Goal: Transaction & Acquisition: Obtain resource

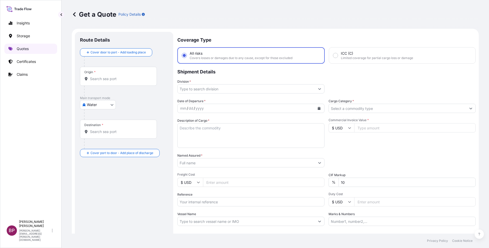
select select "Water"
click at [25, 48] on p "Quotes" at bounding box center [23, 48] width 12 height 5
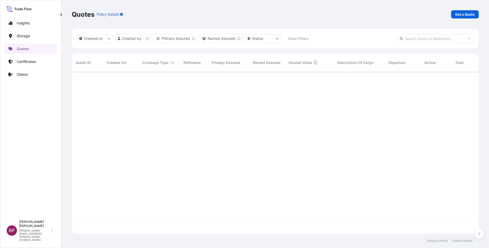
scroll to position [158, 401]
click at [463, 16] on p "Get a Quote" at bounding box center [464, 14] width 19 height 5
select select "Water"
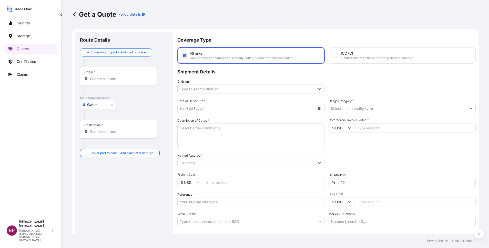
scroll to position [8, 0]
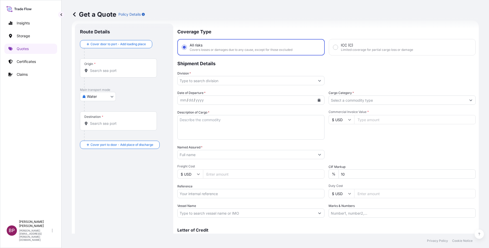
click at [364, 118] on input "Commercial Invoice Value *" at bounding box center [415, 119] width 122 height 9
paste input "32006.6"
type input "32006.6"
click at [387, 101] on input "Cargo Category *" at bounding box center [397, 99] width 137 height 9
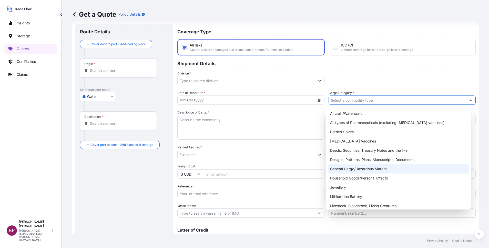
click at [362, 168] on div "General Cargo/Hazardous Material" at bounding box center [398, 168] width 141 height 9
type input "General Cargo/Hazardous Material"
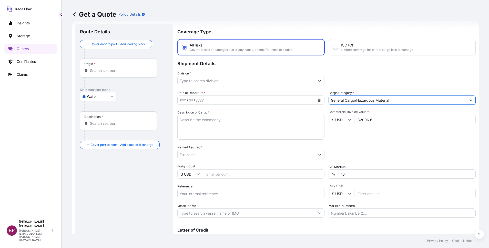
drag, startPoint x: 352, startPoint y: 175, endPoint x: 307, endPoint y: 172, distance: 45.2
click at [317, 172] on div "Date of Departure * mm / dd / yyyy Cargo Category * General Cargo/Hazardous Mat…" at bounding box center [326, 153] width 298 height 127
type input "0"
click at [377, 148] on div "Packing Category Type to search a container mode Please select a primary mode o…" at bounding box center [402, 152] width 147 height 14
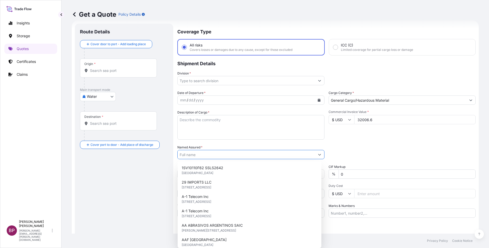
click at [213, 153] on input "Named Assured *" at bounding box center [246, 154] width 137 height 9
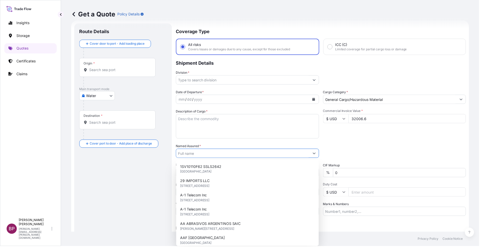
paste input "HAMMERED RECT. TRAY ON BASE"
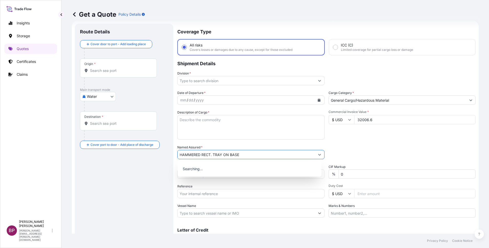
type input "HAMMERED RECT. TRAY ON BASE"
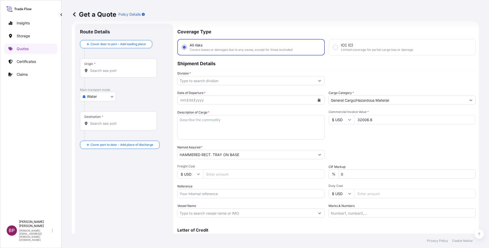
click at [229, 133] on textarea "Description of Cargo *" at bounding box center [250, 127] width 147 height 25
paste textarea "Container no:BMOU6723518/40 Shipper seal no:BOLT51923152 S/LINE:M0779619 SSLS30…"
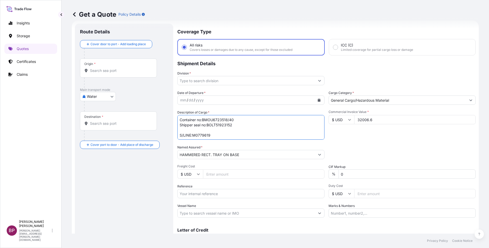
scroll to position [13, 0]
type textarea "Container no:BMOU6723518/40 Shipper seal no:BOLT51923152 S/LINE:M0779619 SSLS30…"
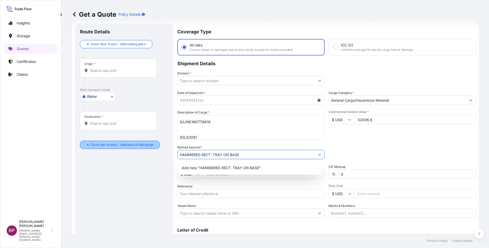
drag, startPoint x: 247, startPoint y: 156, endPoint x: 110, endPoint y: 134, distance: 138.3
click at [120, 134] on form "Route Details Cover door to port - Add loading place Place of loading Road / In…" at bounding box center [275, 140] width 407 height 238
paste input "[PERSON_NAME] EST"
type input "[PERSON_NAME] EST"
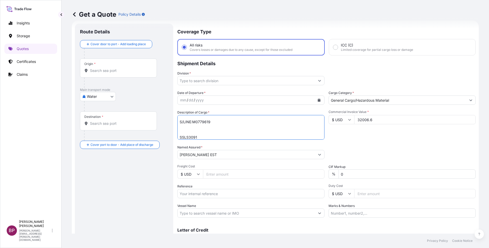
scroll to position [16, 0]
drag, startPoint x: 180, startPoint y: 122, endPoint x: 302, endPoint y: 185, distance: 137.0
click at [302, 185] on div "Date of Departure * mm / dd / yyyy Cargo Category * General Cargo/Hazardous Mat…" at bounding box center [326, 153] width 298 height 127
type textarea "C"
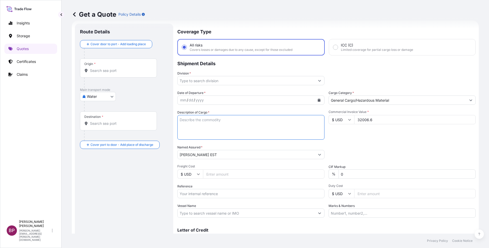
paste textarea "HAMMERED RECT. TRAY ON BASE"
type textarea "HAMMERED RECT. TRAY ON BASE"
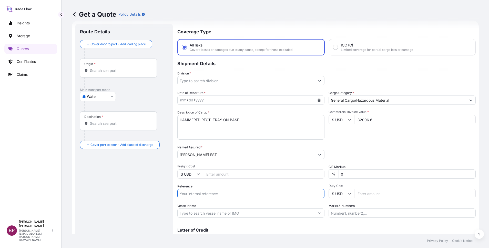
click at [210, 193] on input "Reference" at bounding box center [250, 193] width 147 height 9
paste input "Container no:BMOU6723518/40 Shipper seal no:BOLT51923152 S/LINE:M0779619 SSLS30…"
type input "Container no:BMOU6723518/40 Shipper seal no:BOLT51923152 S/LINE:M0779619 SSLS30…"
click at [398, 153] on div "Packing Category Type to search a container mode Please select a primary mode o…" at bounding box center [402, 152] width 147 height 14
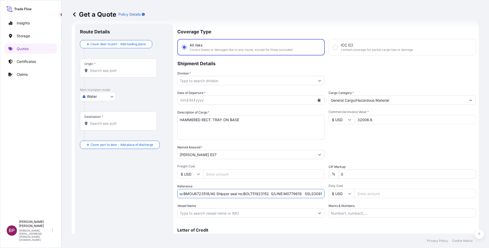
scroll to position [0, 0]
click at [318, 81] on icon "Show suggestions" at bounding box center [319, 80] width 3 height 3
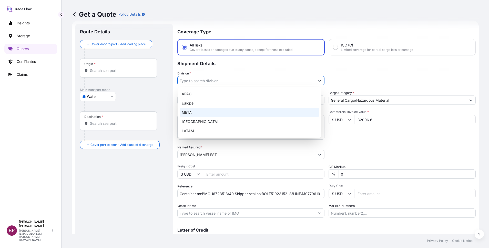
click at [205, 111] on div "META" at bounding box center [250, 112] width 140 height 9
type input "META"
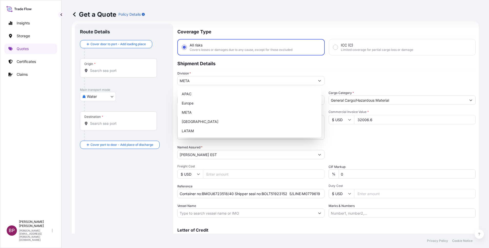
click at [348, 65] on p "Shipment Details" at bounding box center [326, 62] width 298 height 15
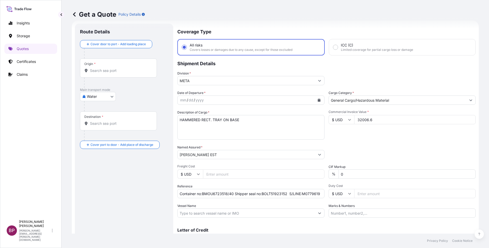
click at [317, 102] on button "Calendar" at bounding box center [319, 100] width 8 height 8
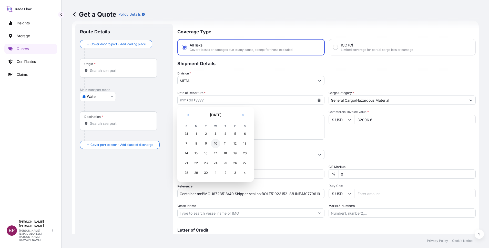
click at [214, 143] on div "10" at bounding box center [215, 143] width 9 height 9
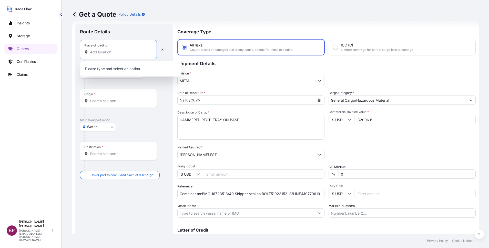
click at [121, 50] on input "Place of loading" at bounding box center [120, 51] width 60 height 5
paste input "MUNDRA"
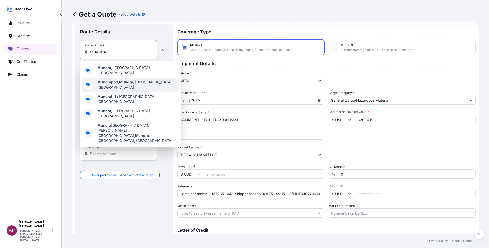
click at [140, 82] on span "Mundra port, [GEOGRAPHIC_DATA] , [GEOGRAPHIC_DATA], [GEOGRAPHIC_DATA]" at bounding box center [137, 84] width 80 height 10
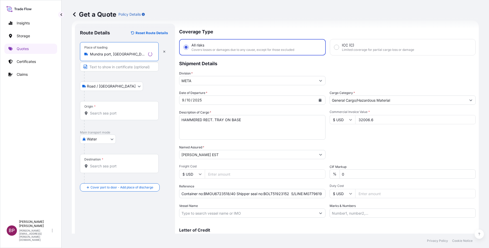
type input "Mundra port, [GEOGRAPHIC_DATA], [GEOGRAPHIC_DATA], [GEOGRAPHIC_DATA]"
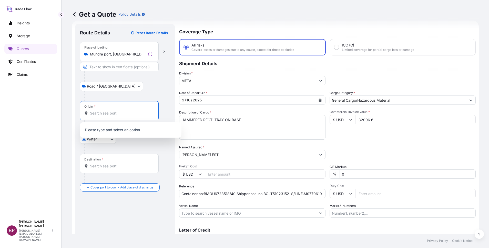
click at [113, 113] on input "Origin *" at bounding box center [121, 112] width 62 height 5
paste input "MUNDRA"
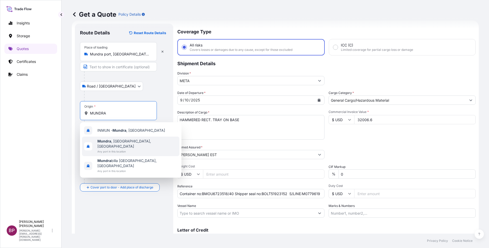
click at [126, 142] on span "[GEOGRAPHIC_DATA] , [GEOGRAPHIC_DATA], [GEOGRAPHIC_DATA]" at bounding box center [137, 143] width 80 height 10
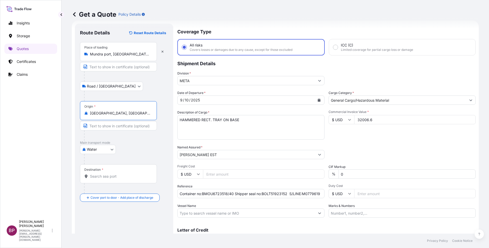
type input "[GEOGRAPHIC_DATA], [GEOGRAPHIC_DATA], [GEOGRAPHIC_DATA]"
click at [125, 176] on input "Destination *" at bounding box center [120, 176] width 60 height 5
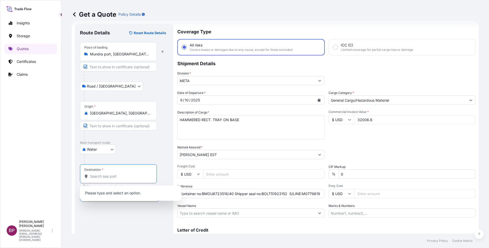
paste input "DAMMAM"
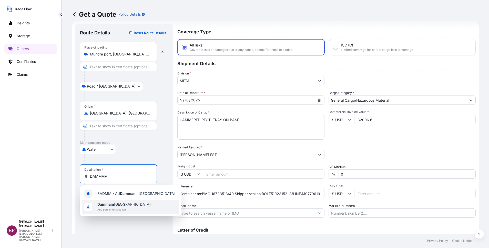
click at [127, 204] on span "Dammam [GEOGRAPHIC_DATA]" at bounding box center [123, 203] width 53 height 5
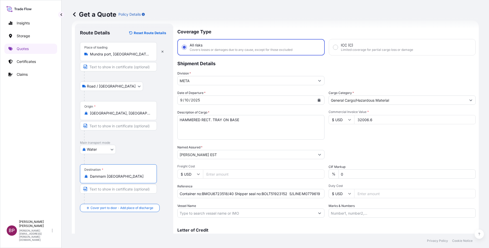
type input "Dammam [GEOGRAPHIC_DATA]"
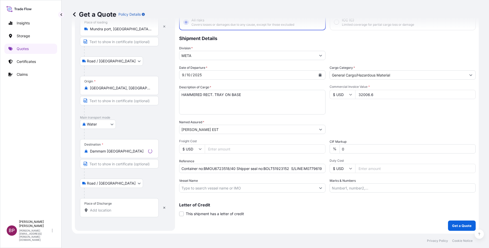
scroll to position [34, 0]
click at [128, 209] on input "Place of Discharge" at bounding box center [120, 209] width 60 height 5
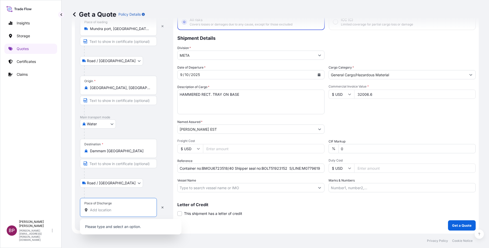
paste input "DAMMAM"
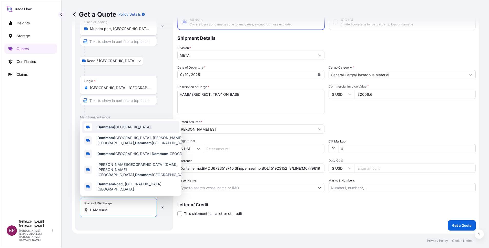
click at [121, 129] on span "Dammam [GEOGRAPHIC_DATA]" at bounding box center [123, 126] width 53 height 5
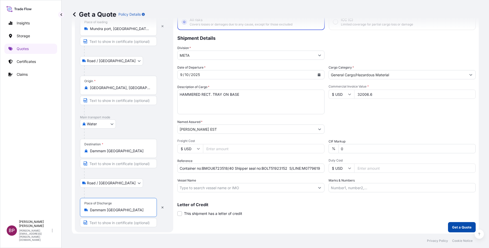
type input "Dammam [GEOGRAPHIC_DATA]"
click at [462, 226] on p "Get a Quote" at bounding box center [461, 226] width 19 height 5
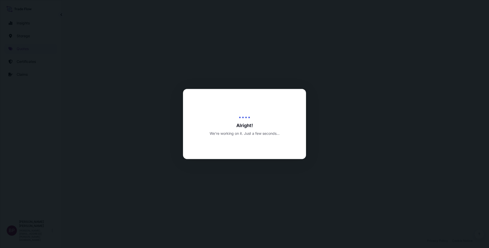
select select "Road / [GEOGRAPHIC_DATA]"
select select "Water"
select select "Road / [GEOGRAPHIC_DATA]"
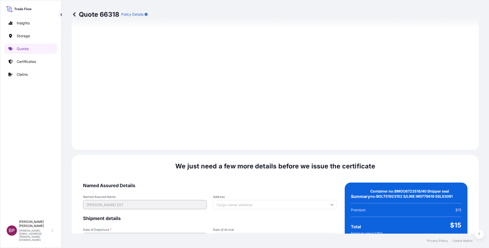
scroll to position [770, 0]
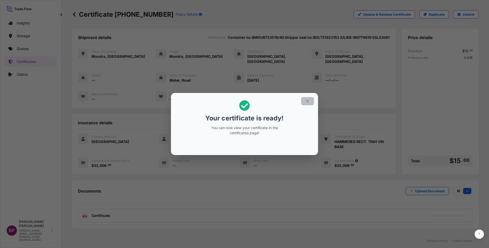
click at [311, 102] on button "button" at bounding box center [307, 101] width 13 height 8
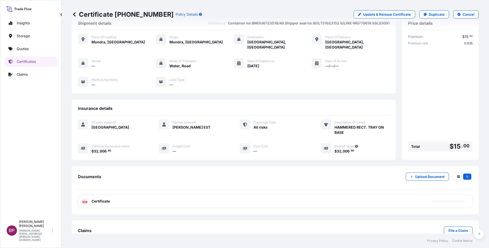
scroll to position [22, 0]
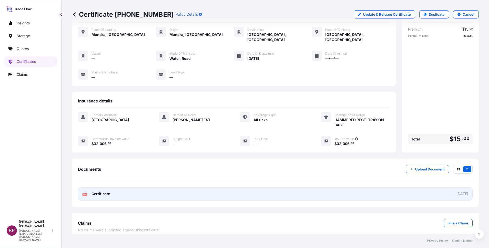
click at [102, 191] on span "Certificate" at bounding box center [101, 193] width 18 height 5
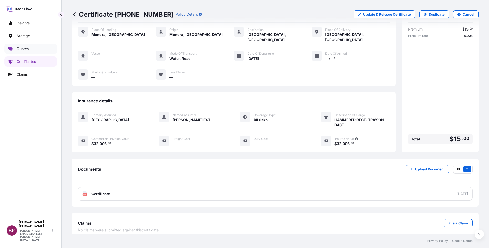
click at [24, 48] on p "Quotes" at bounding box center [23, 48] width 12 height 5
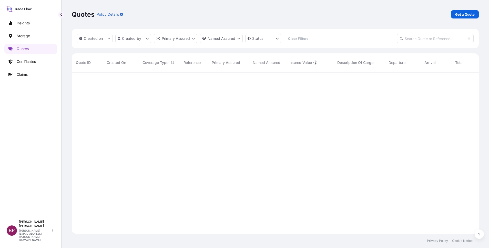
scroll to position [158, 401]
click at [469, 14] on p "Get a Quote" at bounding box center [464, 14] width 19 height 5
select select "Water"
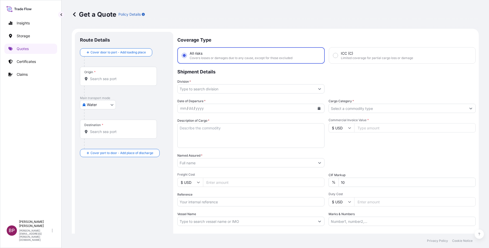
scroll to position [8, 0]
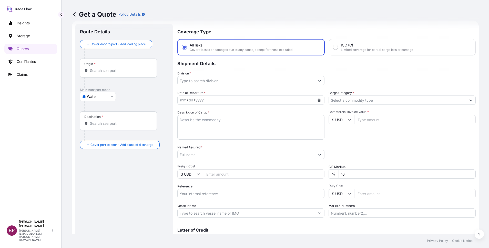
click at [348, 121] on icon at bounding box center [349, 119] width 3 height 3
click at [337, 138] on div "€ EUR" at bounding box center [339, 134] width 22 height 10
type input "€ EUR"
click at [371, 119] on input "Commercial Invoice Value *" at bounding box center [415, 119] width 122 height 9
paste input "73225"
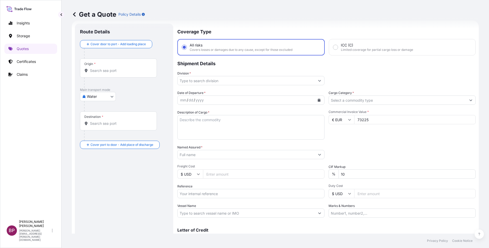
type input "73225"
drag, startPoint x: 242, startPoint y: 174, endPoint x: 237, endPoint y: 173, distance: 4.9
click at [238, 174] on div "Date of Departure * mm / dd / yyyy Cargo Category * Description of Cargo * Comm…" at bounding box center [326, 153] width 298 height 127
type input "0"
click at [224, 133] on textarea "Description of Cargo *" at bounding box center [250, 127] width 147 height 25
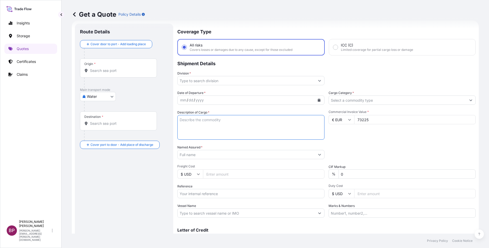
paste textarea "MEDICAL INSTRUMENTS"
type textarea "MEDICAL INSTRUMENTS"
click at [221, 195] on input "Reference" at bounding box center [250, 193] width 147 height 9
paste input "AWB:607-50182145 SSLS3101"
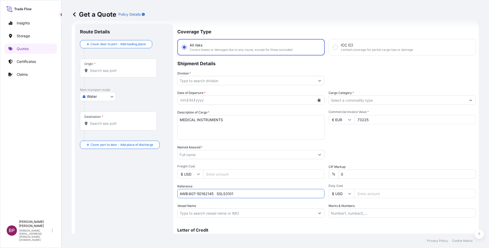
type input "AWB:607-50182145 SSLS3101"
click at [240, 156] on input "Named Assured *" at bounding box center [246, 154] width 137 height 9
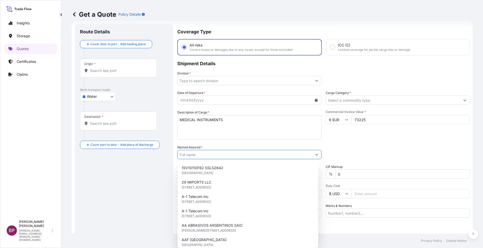
paste input "AL REDWAN MEDICAL TRADING L.L.C"
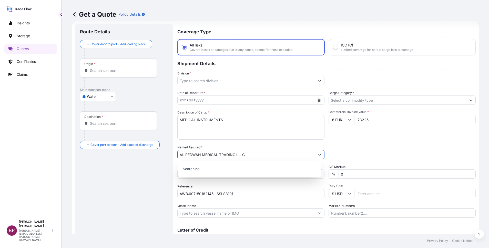
type input "AL REDWAN MEDICAL TRADING L.L.C"
click at [469, 100] on icon "Show suggestions" at bounding box center [470, 99] width 3 height 3
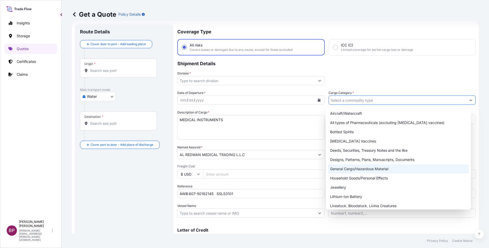
click at [354, 166] on div "General Cargo/Hazardous Material" at bounding box center [398, 168] width 141 height 9
type input "General Cargo/Hazardous Material"
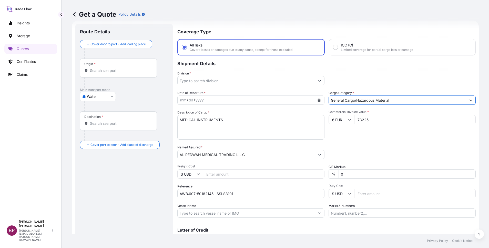
click at [315, 79] on button "Show suggestions" at bounding box center [319, 80] width 9 height 9
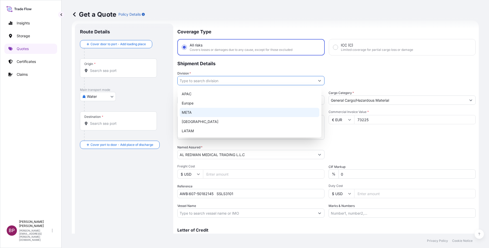
click at [199, 110] on div "META" at bounding box center [250, 112] width 140 height 9
type input "META"
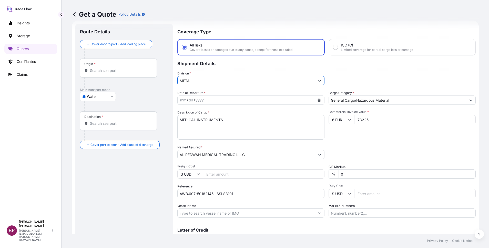
click at [318, 99] on icon "Calendar" at bounding box center [319, 99] width 3 height 3
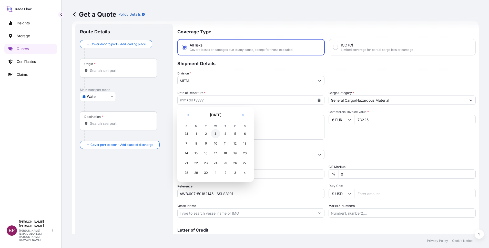
click at [215, 132] on div "3" at bounding box center [215, 133] width 9 height 9
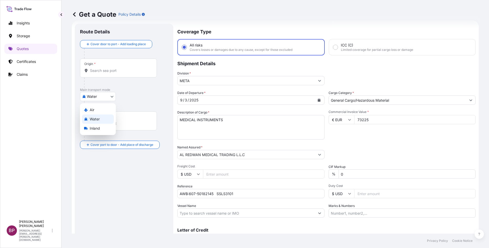
click at [107, 96] on body "5 options available. Selected Date: [DATE] Insights Storage Quotes Certificates…" at bounding box center [244, 124] width 489 height 248
click at [98, 107] on div "Air" at bounding box center [98, 109] width 32 height 9
select select "Air"
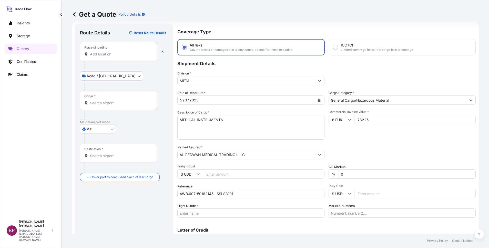
click at [117, 49] on div "Place of loading" at bounding box center [118, 51] width 77 height 19
click at [117, 52] on input "Place of loading" at bounding box center [120, 54] width 60 height 5
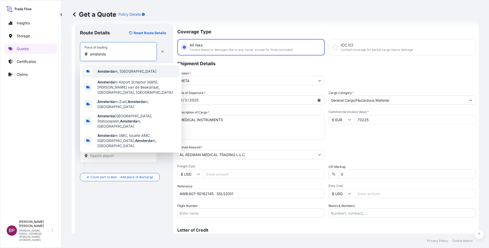
click at [131, 72] on span "Amsterda m, [GEOGRAPHIC_DATA]" at bounding box center [126, 71] width 59 height 5
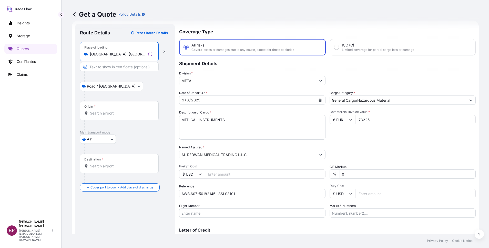
type input "[GEOGRAPHIC_DATA], [GEOGRAPHIC_DATA]"
click at [109, 113] on input "Origin *" at bounding box center [121, 112] width 62 height 5
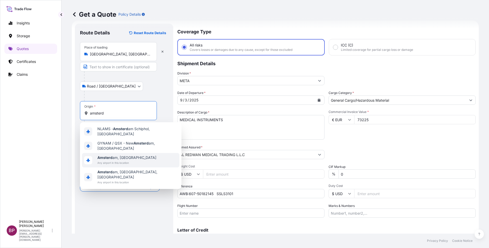
click at [126, 155] on span "Amsterd am, [GEOGRAPHIC_DATA]" at bounding box center [126, 157] width 59 height 5
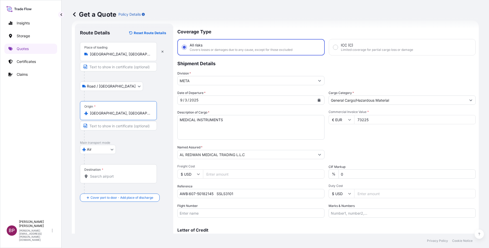
type input "[GEOGRAPHIC_DATA], [GEOGRAPHIC_DATA]"
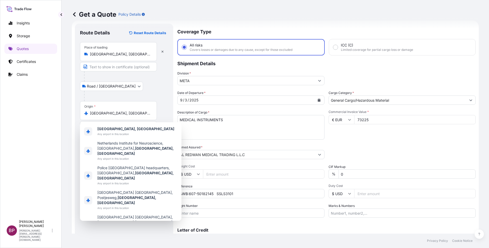
click at [150, 89] on div "Road / [GEOGRAPHIC_DATA] / Inland" at bounding box center [124, 86] width 88 height 9
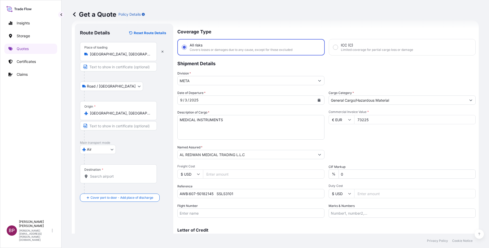
drag, startPoint x: 118, startPoint y: 177, endPoint x: 116, endPoint y: 177, distance: 2.6
click at [118, 178] on input "Destination *" at bounding box center [120, 176] width 60 height 5
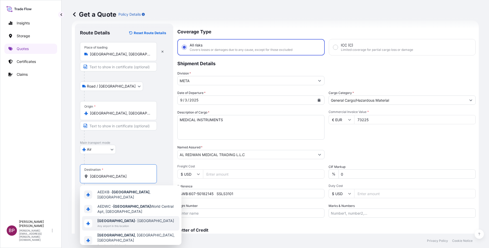
click at [128, 223] on span "Any airport in this location" at bounding box center [135, 225] width 77 height 5
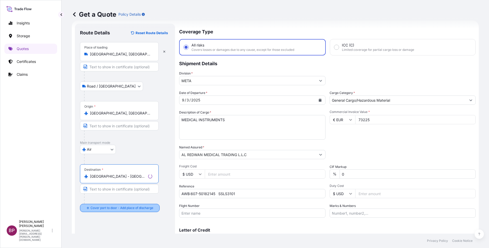
type input "[GEOGRAPHIC_DATA] - [GEOGRAPHIC_DATA]"
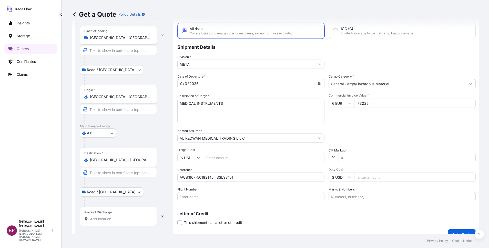
scroll to position [34, 0]
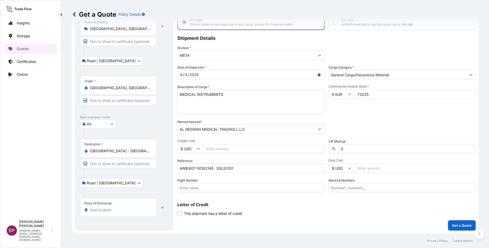
click at [108, 211] on input "Place of Discharge" at bounding box center [120, 209] width 60 height 5
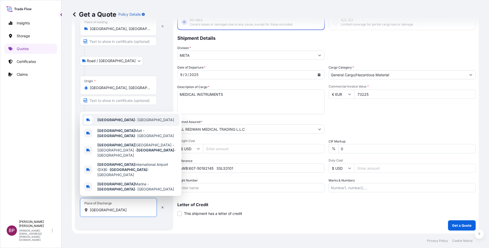
click at [128, 122] on span "[GEOGRAPHIC_DATA] - [GEOGRAPHIC_DATA]" at bounding box center [135, 119] width 77 height 5
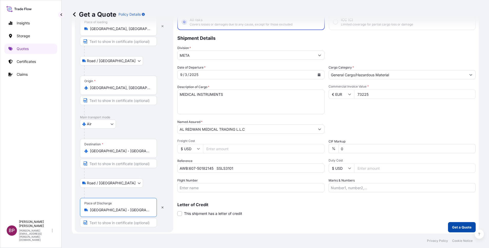
type input "[GEOGRAPHIC_DATA] - [GEOGRAPHIC_DATA]"
click at [459, 228] on p "Get a Quote" at bounding box center [461, 226] width 19 height 5
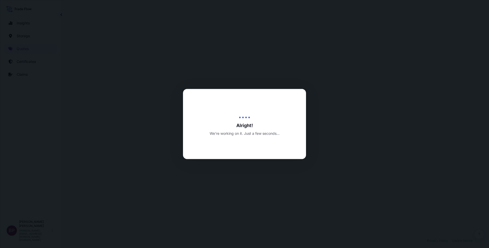
select select "Road / [GEOGRAPHIC_DATA]"
select select "Air"
select select "Road / [GEOGRAPHIC_DATA]"
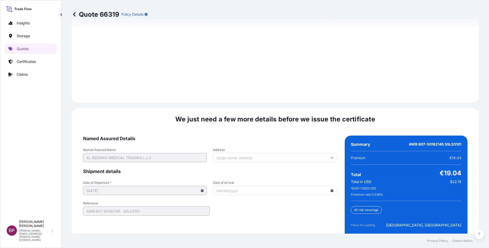
scroll to position [786, 0]
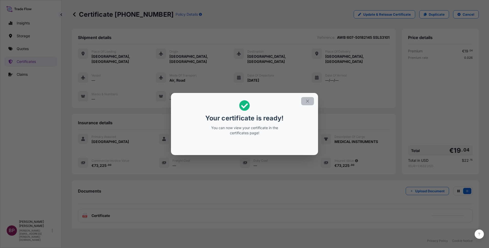
click at [308, 101] on icon "button" at bounding box center [307, 101] width 5 height 5
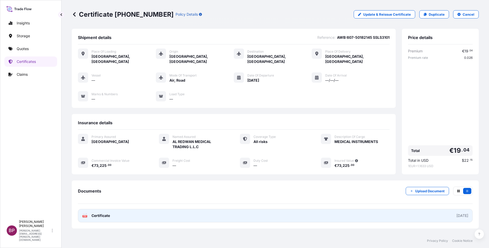
click at [101, 213] on span "Certificate" at bounding box center [101, 215] width 18 height 5
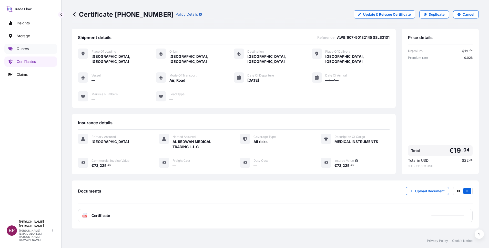
click at [25, 47] on p "Quotes" at bounding box center [23, 48] width 12 height 5
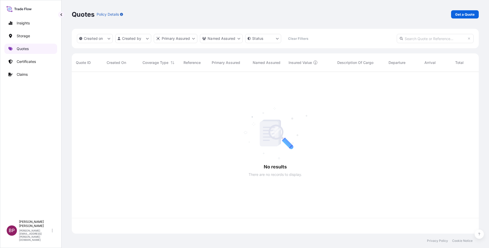
scroll to position [158, 401]
click at [459, 12] on p "Get a Quote" at bounding box center [464, 14] width 19 height 5
select select "Water"
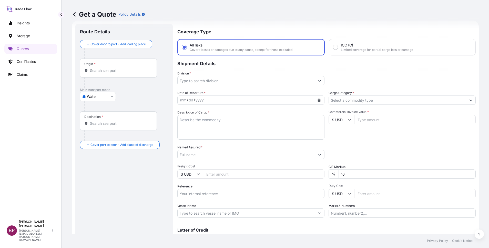
click at [318, 99] on icon "Calendar" at bounding box center [319, 99] width 3 height 3
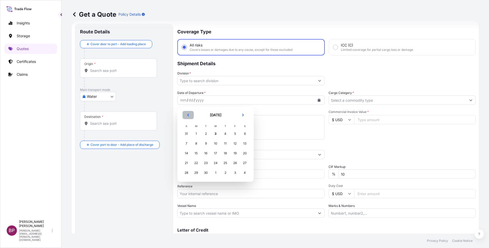
click at [189, 116] on icon "Previous" at bounding box center [188, 114] width 3 height 3
click at [245, 172] on div "30" at bounding box center [244, 172] width 9 height 9
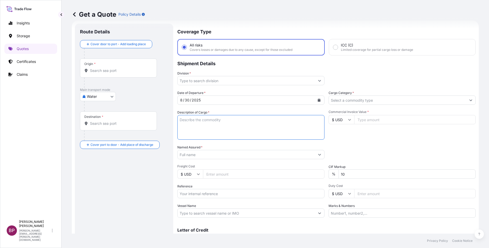
click at [246, 137] on textarea "Description of Cargo *" at bounding box center [250, 127] width 147 height 25
paste textarea "CENTRIFUGAL PUMP"
type textarea "CENTRIFUGAL PUMP"
click at [227, 157] on input "Named Assured *" at bounding box center [245, 154] width 135 height 9
paste input "[PERSON_NAME] CO. LTD"
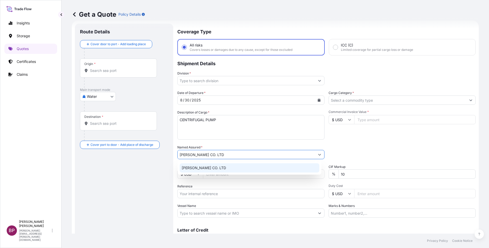
type input "[PERSON_NAME] CO. LTD"
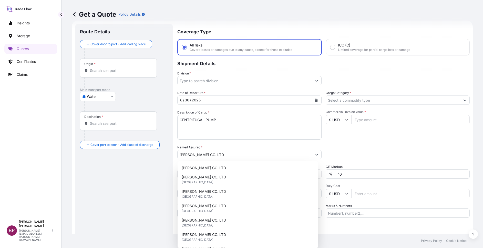
click at [342, 121] on input "$ USD" at bounding box center [339, 119] width 26 height 9
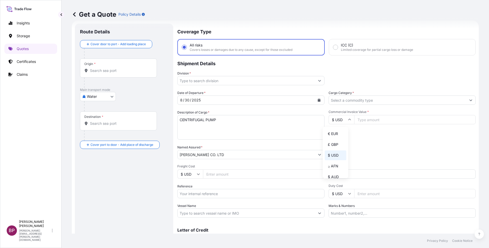
drag, startPoint x: 333, startPoint y: 136, endPoint x: 340, endPoint y: 129, distance: 10.2
click at [335, 134] on div "€ EUR" at bounding box center [336, 134] width 22 height 10
type input "€ EUR"
drag, startPoint x: 359, startPoint y: 121, endPoint x: 366, endPoint y: 149, distance: 29.7
click at [359, 121] on input "Commercial Invoice Value *" at bounding box center [415, 119] width 122 height 9
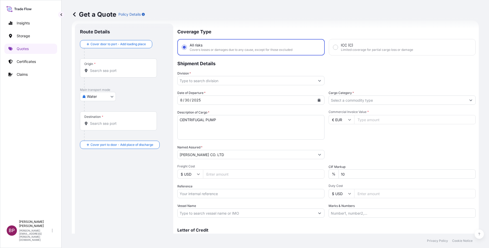
paste input "111508"
type input "111508"
click at [309, 172] on div "Date of Departure * [DATE] Cargo Category * Description of Cargo * CENTRIFUGAL …" at bounding box center [326, 153] width 298 height 127
type input "0"
click at [355, 129] on div "Commercial Invoice Value * € EUR 111508" at bounding box center [402, 125] width 147 height 30
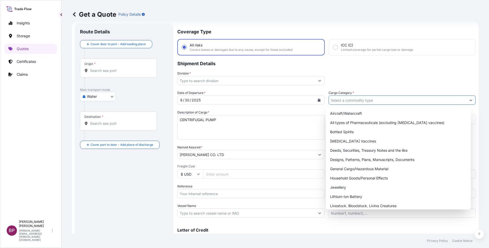
click at [386, 102] on input "Cargo Category *" at bounding box center [397, 99] width 137 height 9
click at [351, 170] on div "General Cargo/Hazardous Material" at bounding box center [398, 168] width 141 height 9
type input "General Cargo/Hazardous Material"
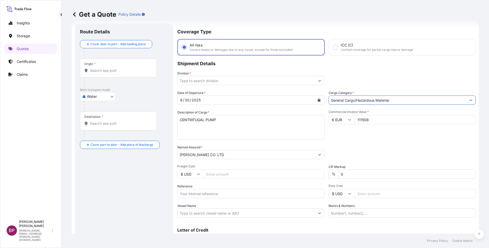
click at [315, 82] on button "Show suggestions" at bounding box center [319, 80] width 9 height 9
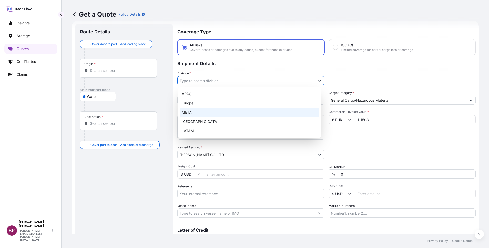
click at [217, 113] on div "META" at bounding box center [250, 112] width 140 height 9
type input "META"
click at [346, 74] on div "Division * META" at bounding box center [326, 78] width 298 height 14
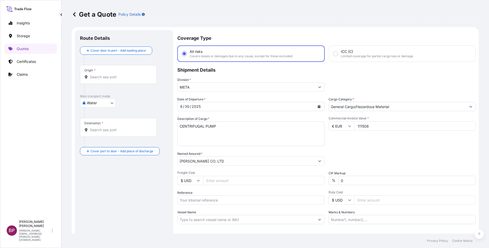
scroll to position [0, 0]
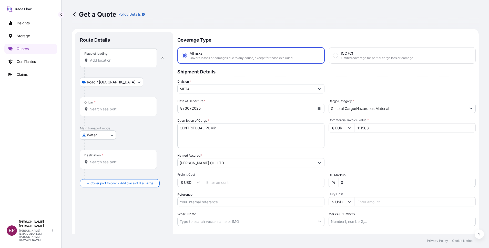
click at [113, 58] on input "Place of loading" at bounding box center [120, 60] width 60 height 5
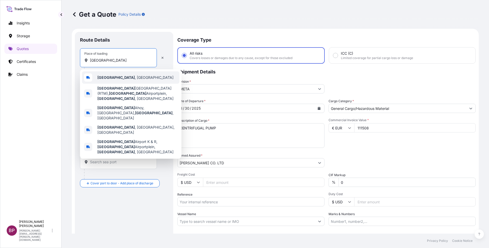
click at [141, 76] on div "[GEOGRAPHIC_DATA] , [GEOGRAPHIC_DATA]" at bounding box center [130, 77] width 97 height 12
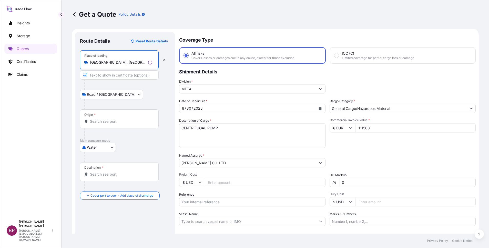
type input "[GEOGRAPHIC_DATA], [GEOGRAPHIC_DATA]"
drag, startPoint x: 110, startPoint y: 121, endPoint x: 109, endPoint y: 118, distance: 2.9
click at [110, 121] on input "Origin *" at bounding box center [121, 121] width 62 height 5
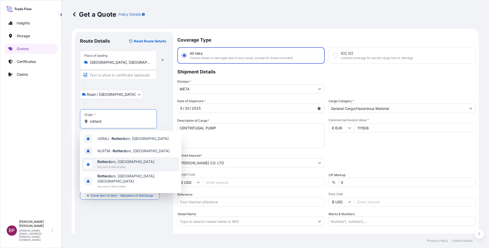
click at [135, 163] on span "Rotterd am, [GEOGRAPHIC_DATA]" at bounding box center [125, 161] width 57 height 5
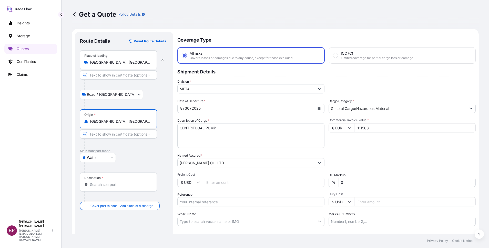
type input "[GEOGRAPHIC_DATA], [GEOGRAPHIC_DATA]"
click at [129, 186] on input "Destination *" at bounding box center [120, 184] width 60 height 5
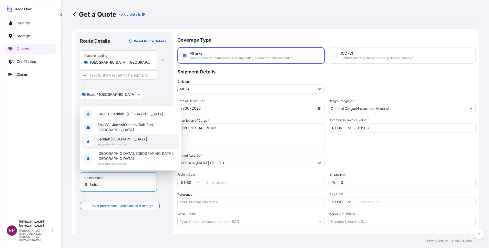
click at [134, 148] on div "[GEOGRAPHIC_DATA] [GEOGRAPHIC_DATA] Any port in this location" at bounding box center [130, 141] width 97 height 14
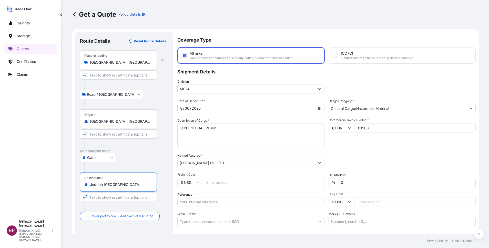
scroll to position [34, 0]
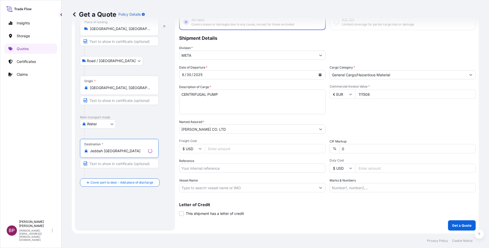
type input "Jeddah [GEOGRAPHIC_DATA]"
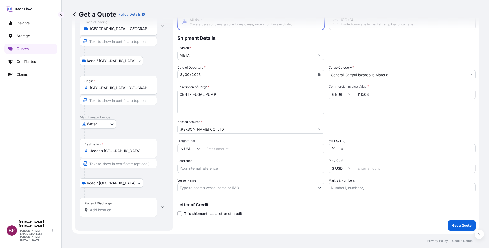
click at [114, 208] on input "Place of Discharge" at bounding box center [120, 209] width 60 height 5
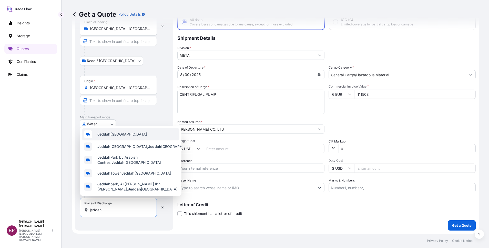
click at [131, 133] on span "Jeddah [GEOGRAPHIC_DATA]" at bounding box center [122, 133] width 50 height 5
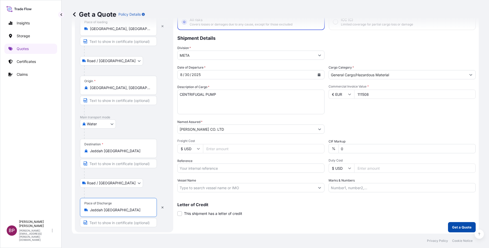
type input "Jeddah [GEOGRAPHIC_DATA]"
click at [453, 229] on p "Get a Quote" at bounding box center [461, 226] width 19 height 5
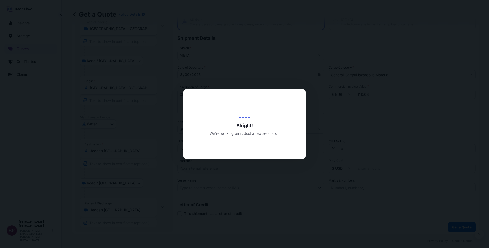
select select "Road / [GEOGRAPHIC_DATA]"
select select "Water"
select select "Road / [GEOGRAPHIC_DATA]"
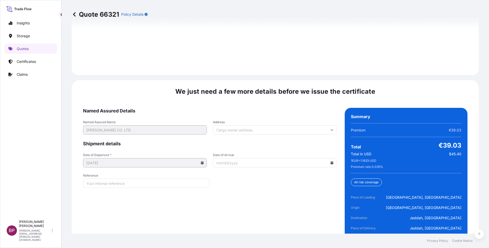
scroll to position [786, 0]
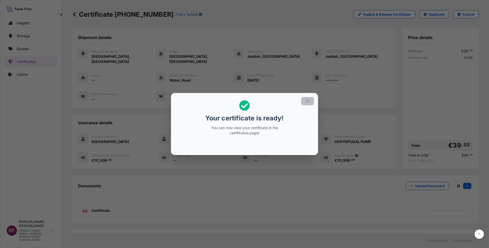
click at [306, 100] on icon "button" at bounding box center [307, 101] width 5 height 5
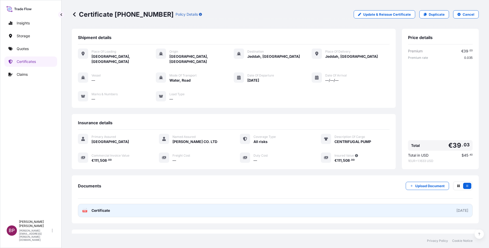
click at [105, 208] on span "Certificate" at bounding box center [101, 210] width 18 height 5
